Goal: Task Accomplishment & Management: Manage account settings

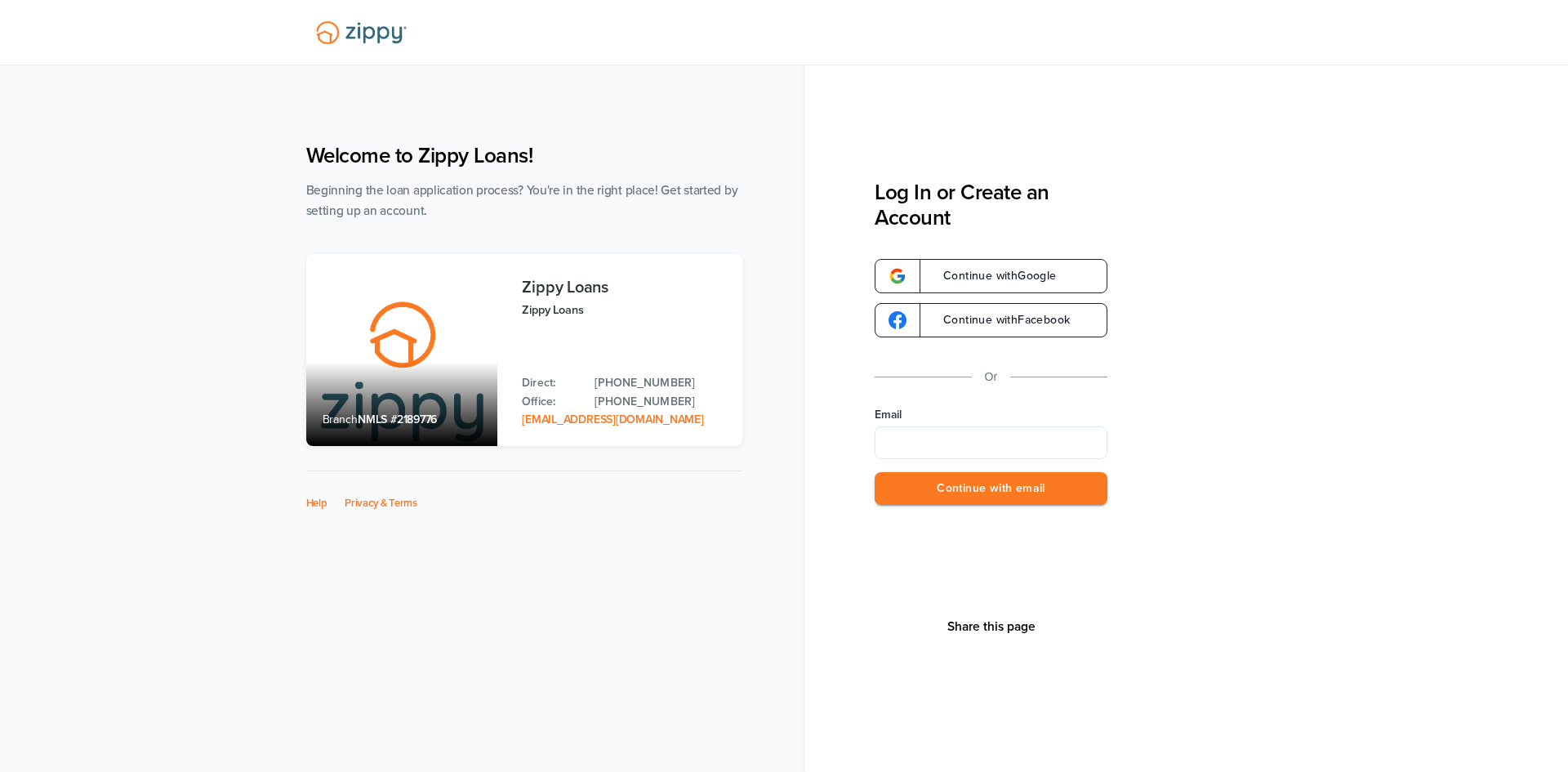
type input "**********"
click at [1026, 491] on button "Continue with email" at bounding box center [991, 489] width 233 height 33
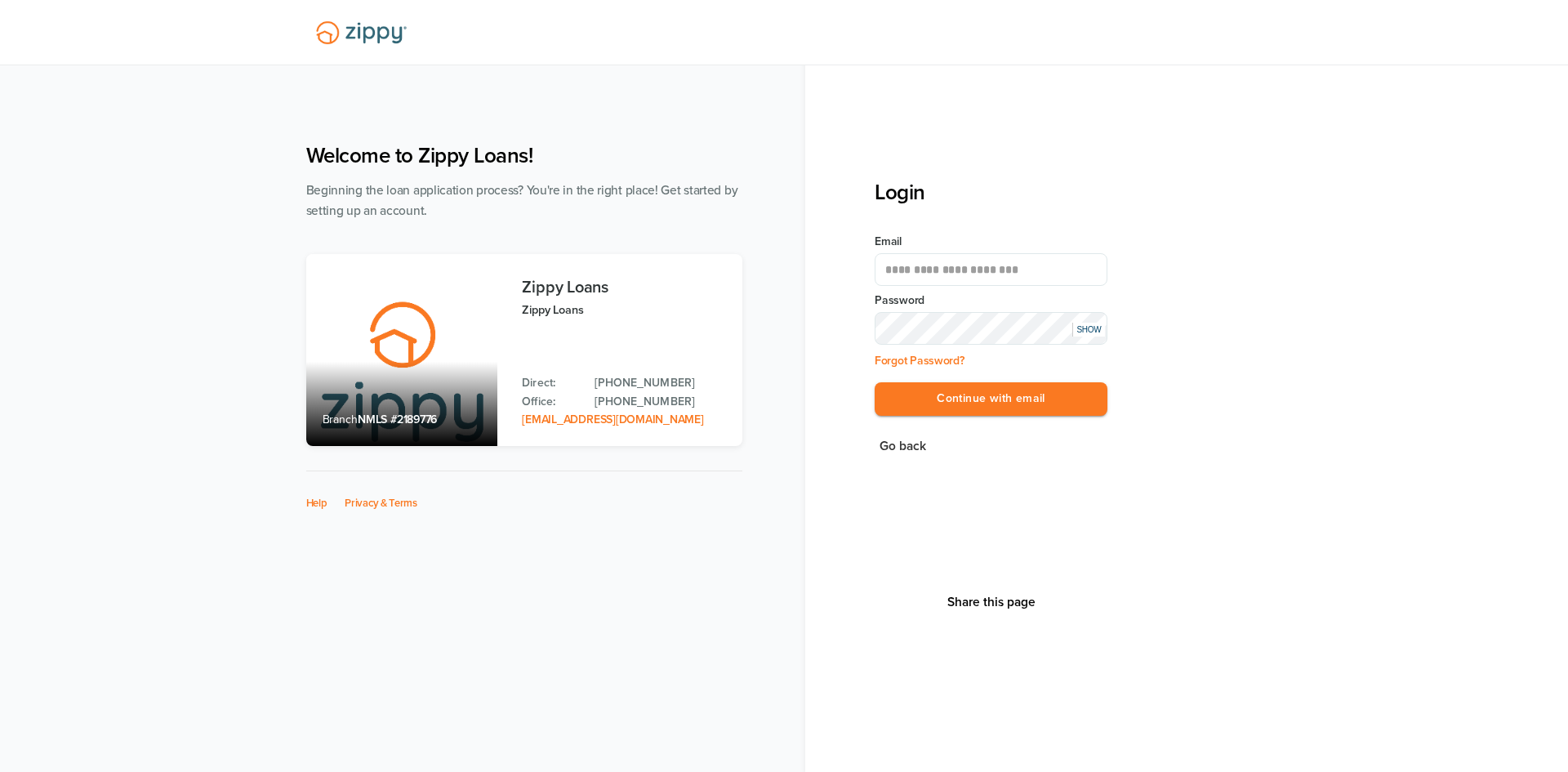
click at [969, 306] on label "Password" at bounding box center [991, 300] width 233 height 16
click at [1080, 331] on div "SHOW" at bounding box center [1089, 330] width 33 height 14
click at [1083, 400] on button "Continue with email" at bounding box center [991, 399] width 233 height 33
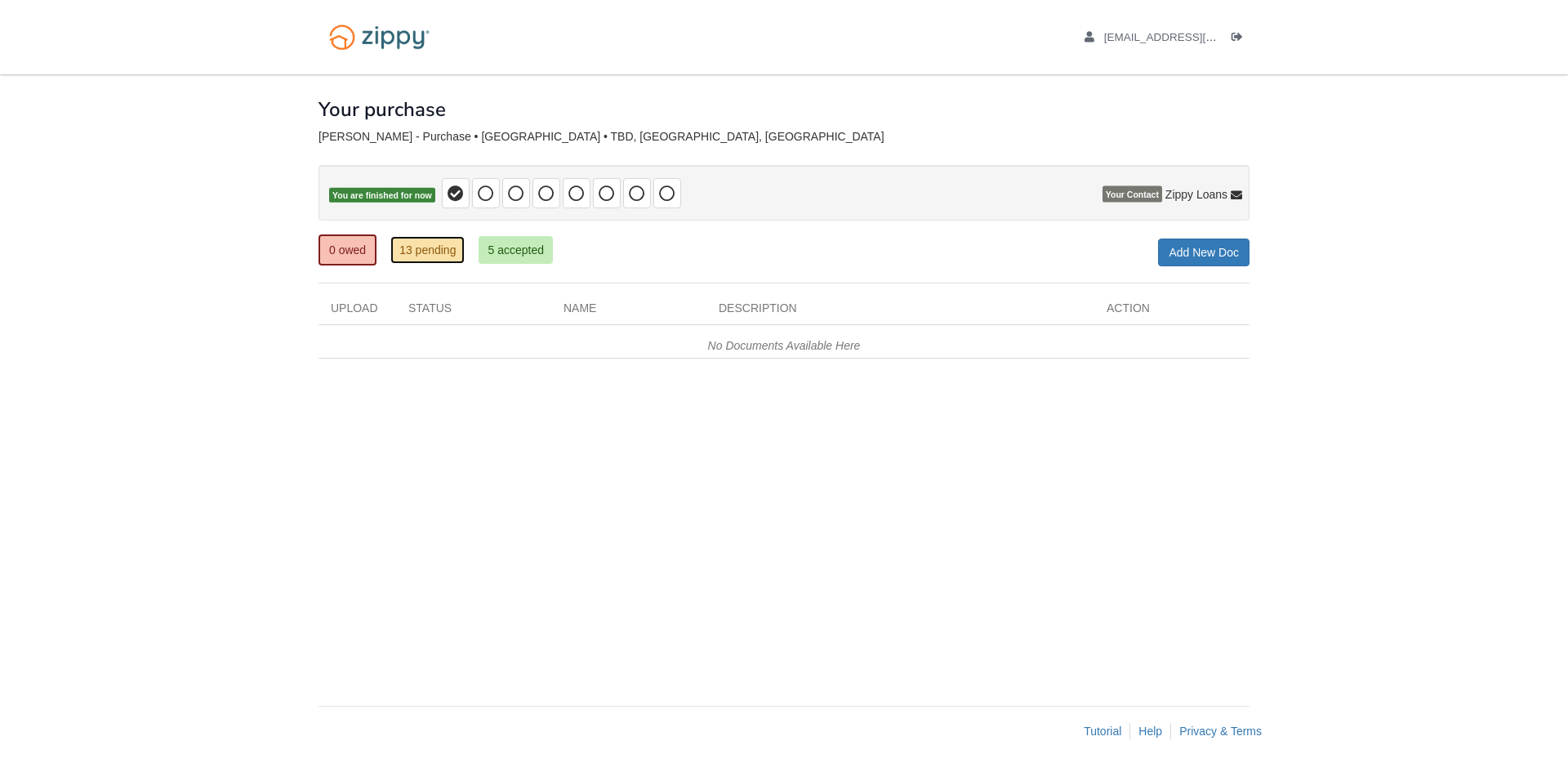
click at [425, 241] on link "13 pending" at bounding box center [427, 249] width 75 height 27
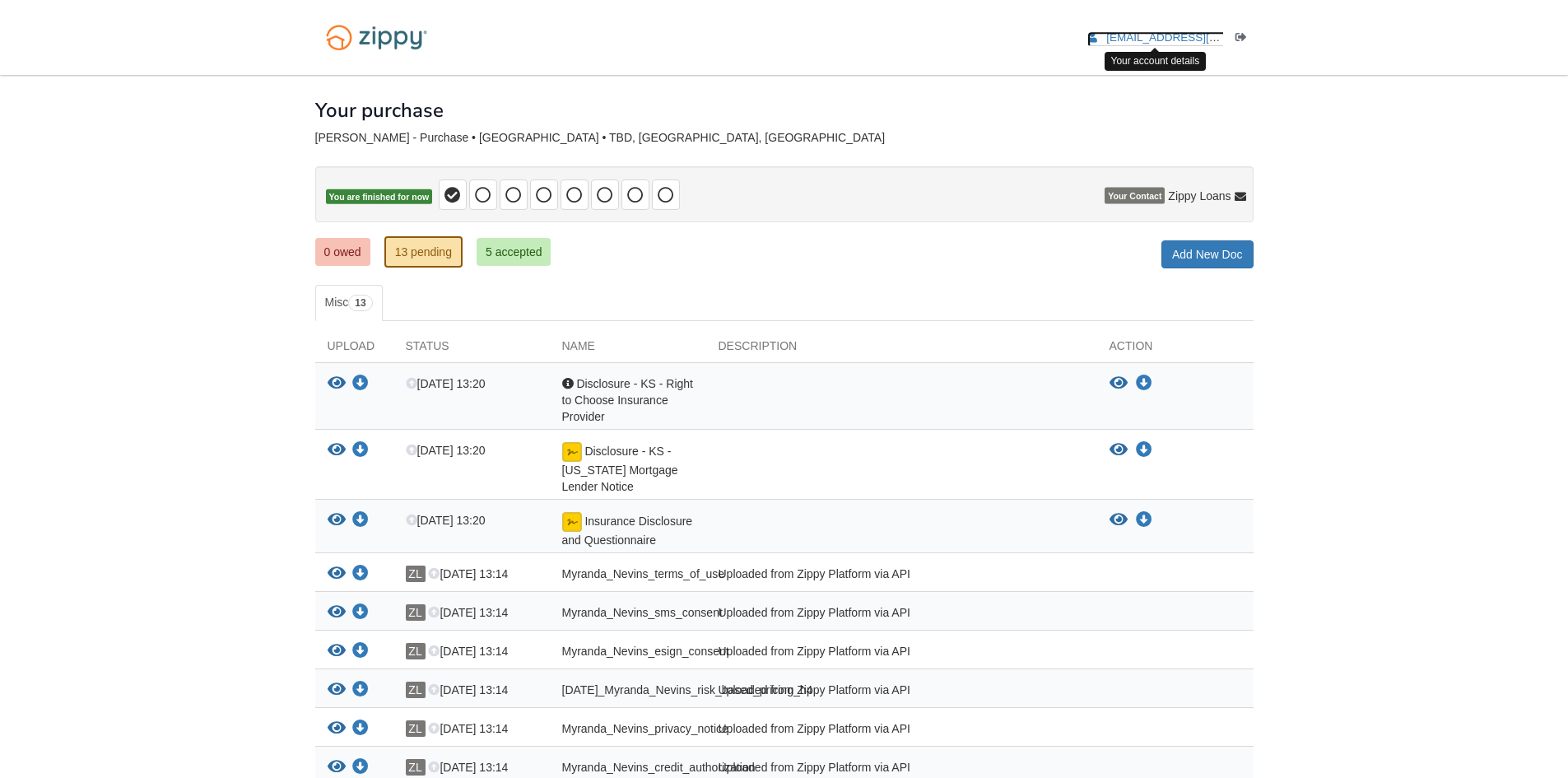
click at [1192, 35] on span "[EMAIL_ADDRESS][DOMAIN_NAME]" at bounding box center [1201, 37] width 189 height 12
